Goal: Task Accomplishment & Management: Manage account settings

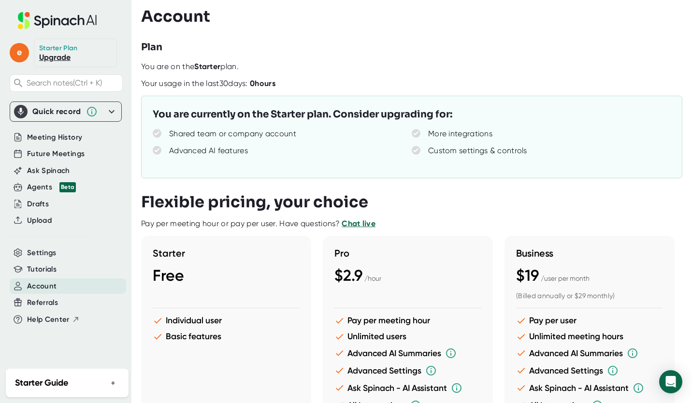
scroll to position [2, 0]
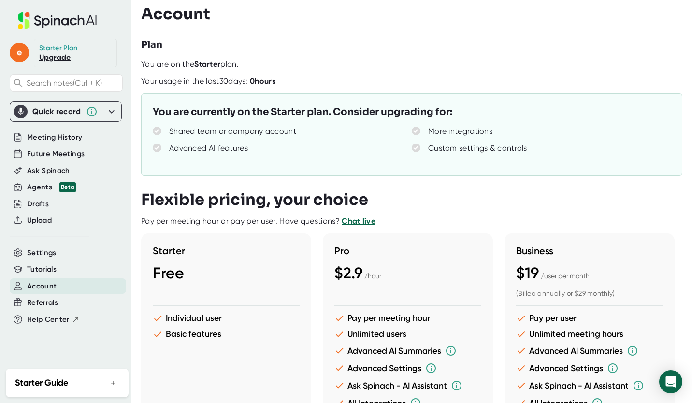
click at [113, 113] on icon at bounding box center [112, 112] width 12 height 12
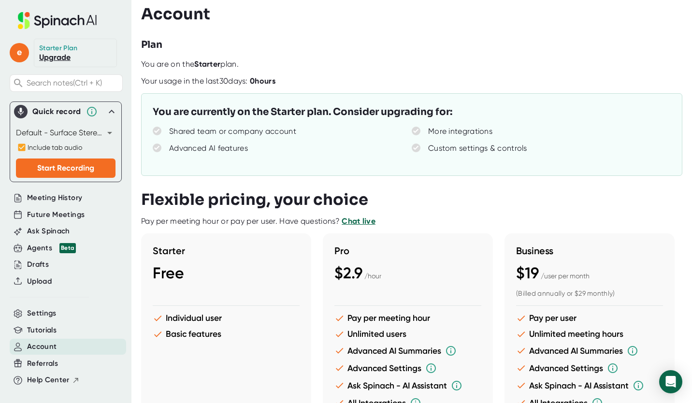
click at [109, 112] on icon at bounding box center [112, 112] width 12 height 12
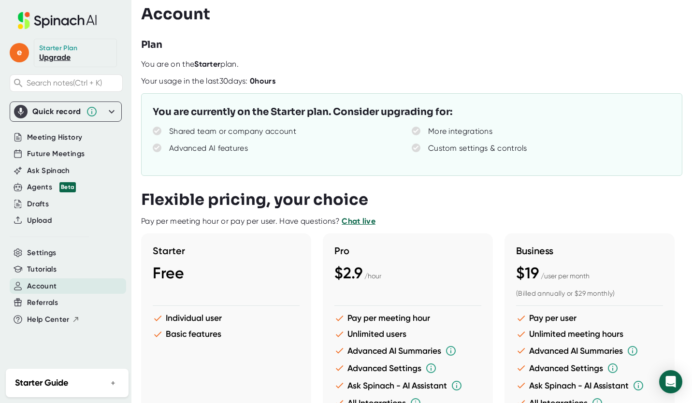
click at [115, 376] on button "+" at bounding box center [113, 383] width 13 height 14
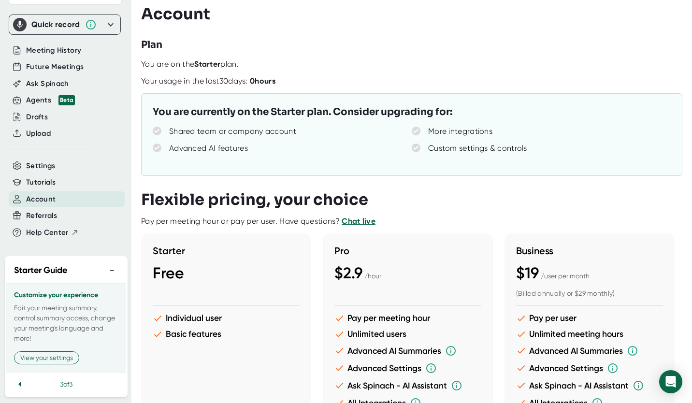
scroll to position [93, 1]
click at [18, 380] on icon at bounding box center [20, 384] width 12 height 12
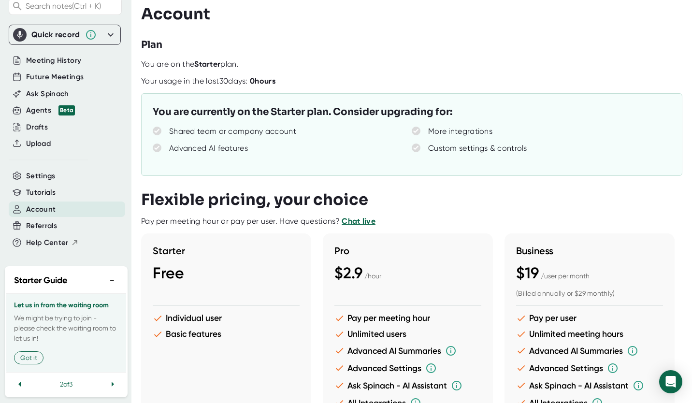
click at [18, 380] on icon at bounding box center [20, 384] width 12 height 12
click at [55, 351] on button "See your meetings" at bounding box center [47, 357] width 67 height 13
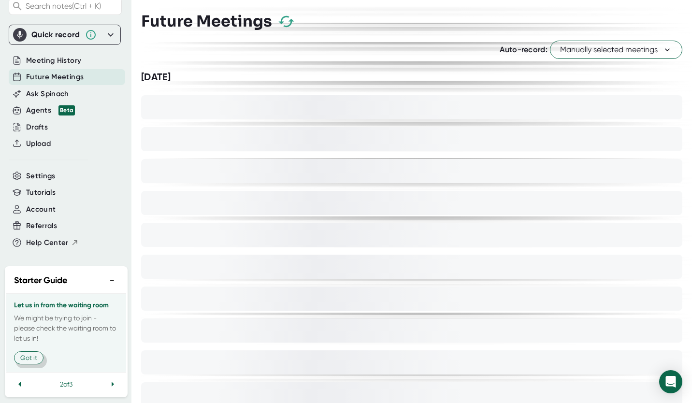
scroll to position [84, 1]
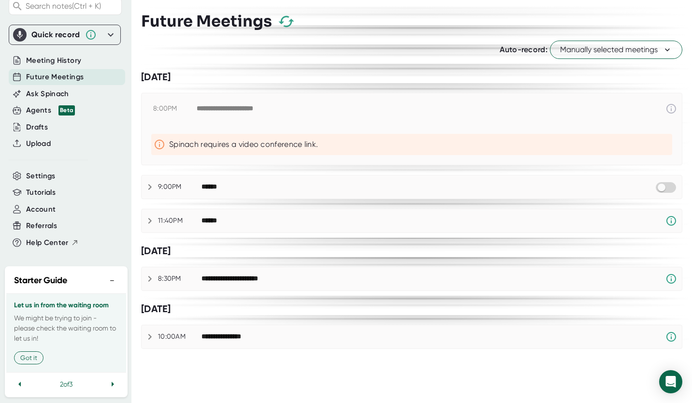
click at [285, 33] on button "button" at bounding box center [286, 21] width 40 height 40
click at [285, 13] on button "button" at bounding box center [286, 21] width 40 height 40
click at [285, 21] on icon "button" at bounding box center [286, 21] width 17 height 17
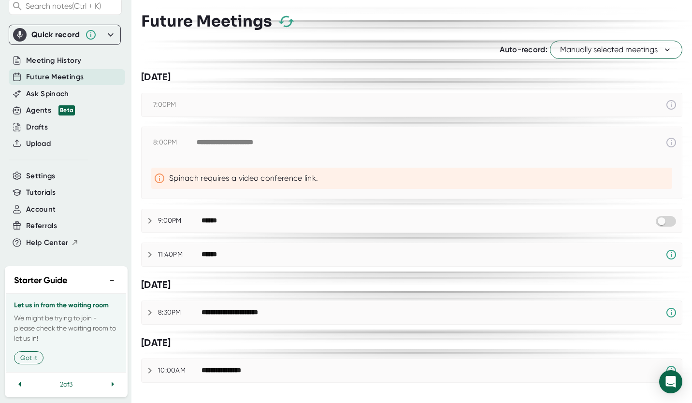
click at [170, 221] on div "9:00PM" at bounding box center [179, 220] width 43 height 9
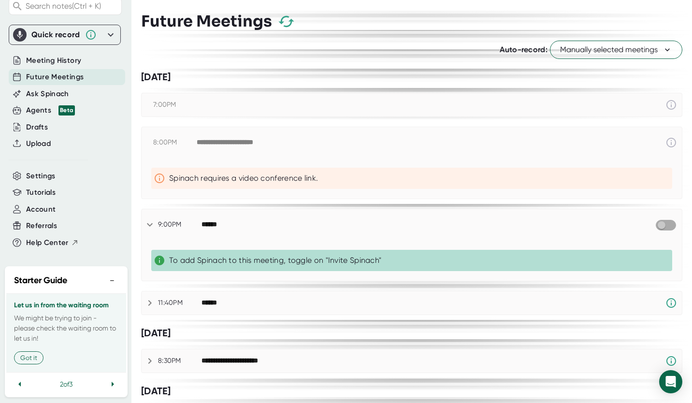
click at [656, 224] on input "checkbox" at bounding box center [661, 225] width 28 height 9
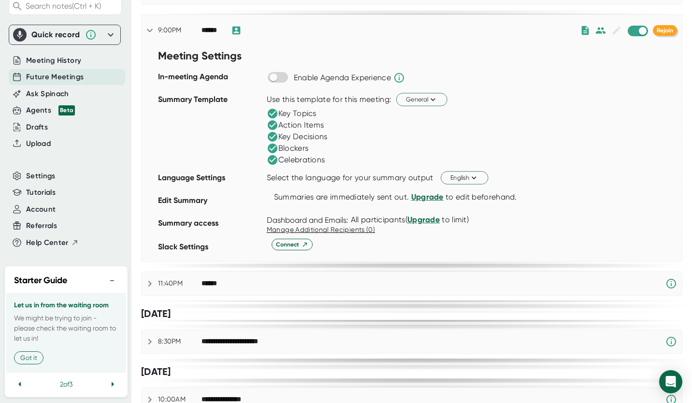
scroll to position [196, 0]
